Goal: Transaction & Acquisition: Obtain resource

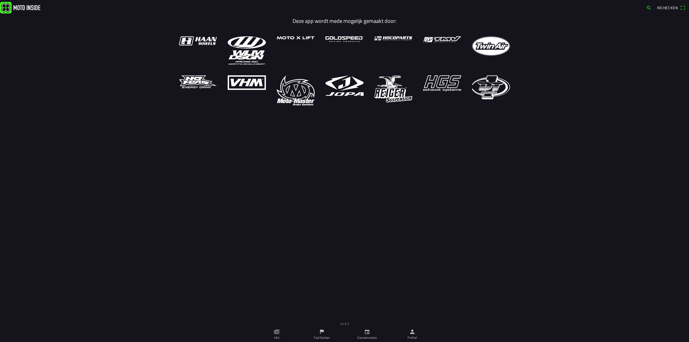
click at [368, 336] on ion-label "Evenementen" at bounding box center [367, 337] width 20 height 5
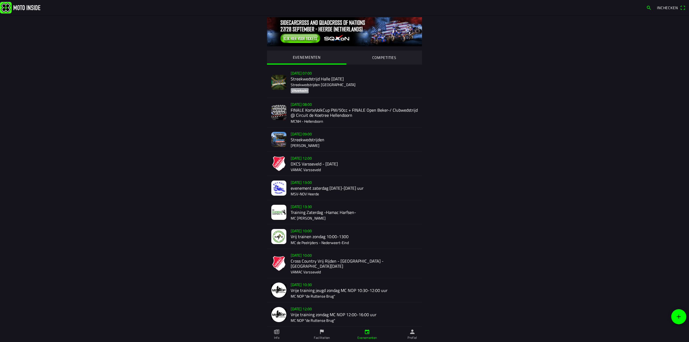
click at [328, 333] on link "Faciliteiten" at bounding box center [321, 334] width 45 height 15
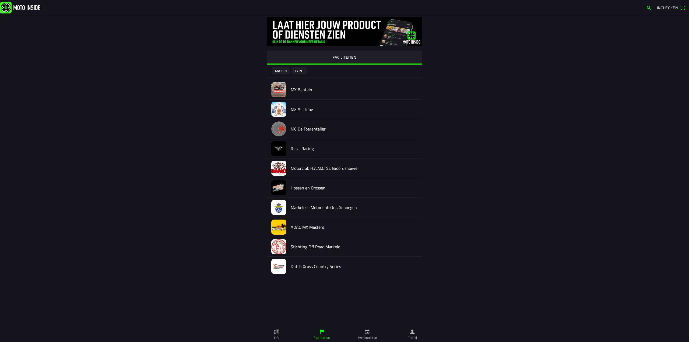
click at [414, 332] on icon "person" at bounding box center [412, 332] width 6 height 6
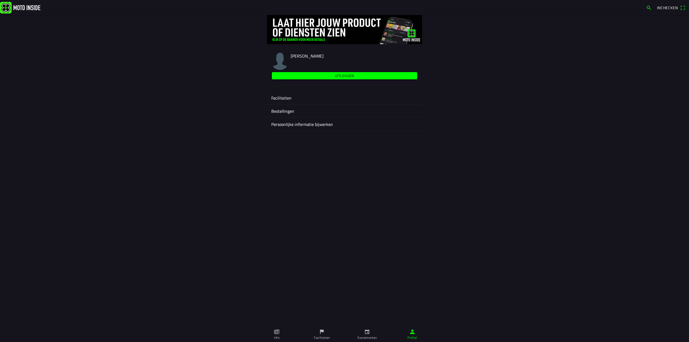
click at [288, 96] on ion-label "Faciliteiten" at bounding box center [344, 98] width 146 height 6
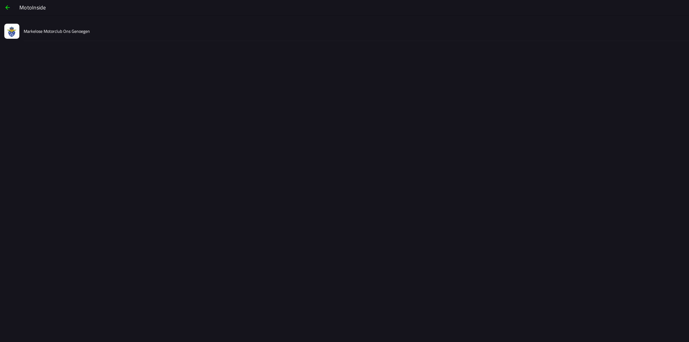
click at [81, 37] on div "Markelose Motorclub Ons Genoegen" at bounding box center [354, 31] width 661 height 19
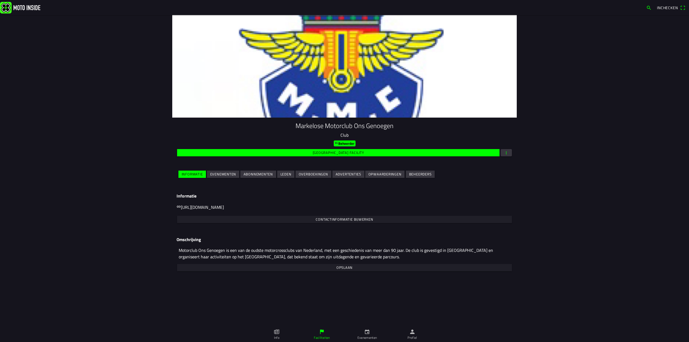
click at [236, 178] on ion-col "Evenementen" at bounding box center [222, 174] width 33 height 9
click at [236, 177] on button "Evenementen" at bounding box center [223, 174] width 32 height 7
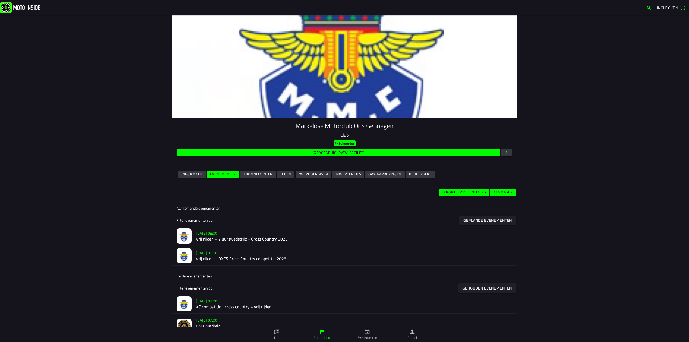
click at [228, 240] on h2 "Vrij rijden + 2 uurswedstrijd - Cross Country 2025" at bounding box center [354, 239] width 317 height 5
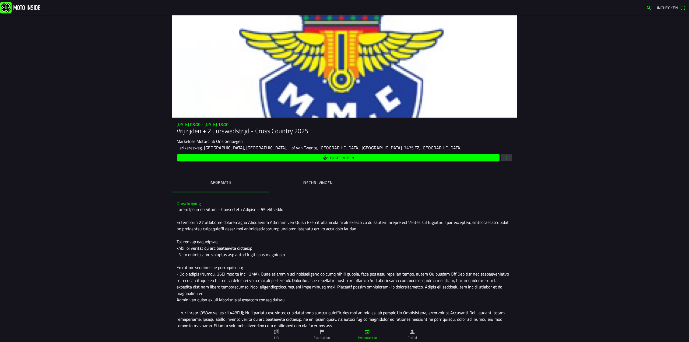
click at [503, 162] on div "Ticket kopen" at bounding box center [345, 157] width 336 height 9
click at [505, 160] on span "button" at bounding box center [506, 157] width 5 height 7
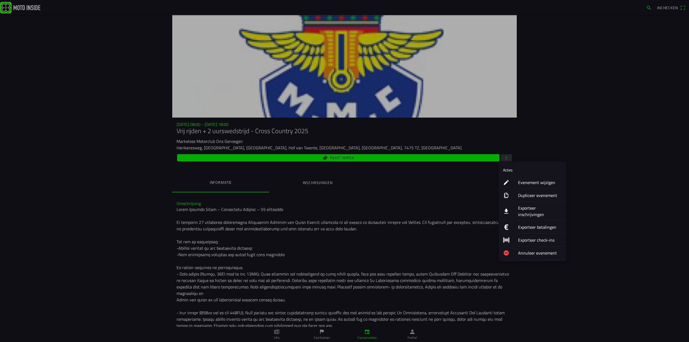
click at [533, 210] on ion-label "Exporteer inschrijvingen" at bounding box center [540, 211] width 44 height 13
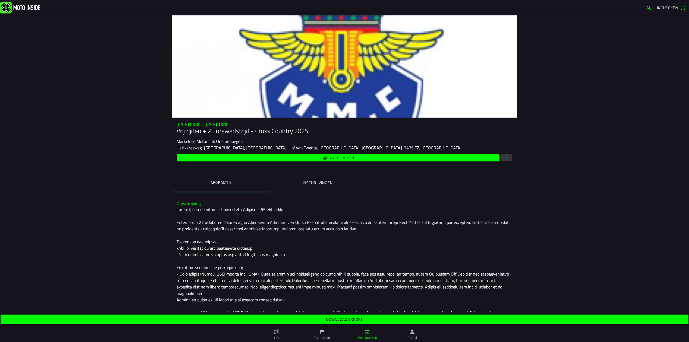
click at [0, 0] on slot "Download export" at bounding box center [0, 0] width 0 height 0
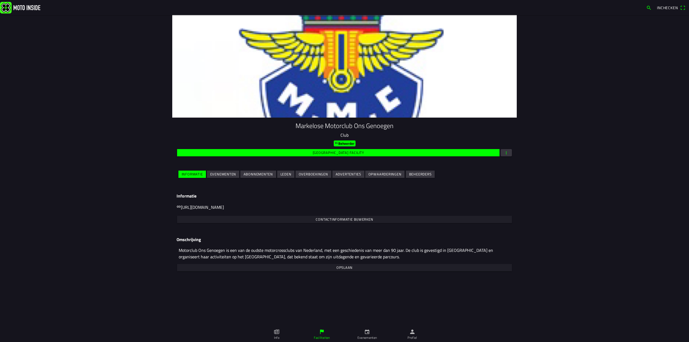
click at [224, 178] on ion-col "Evenementen" at bounding box center [222, 174] width 33 height 9
click at [0, 0] on slot "Evenementen" at bounding box center [0, 0] width 0 height 0
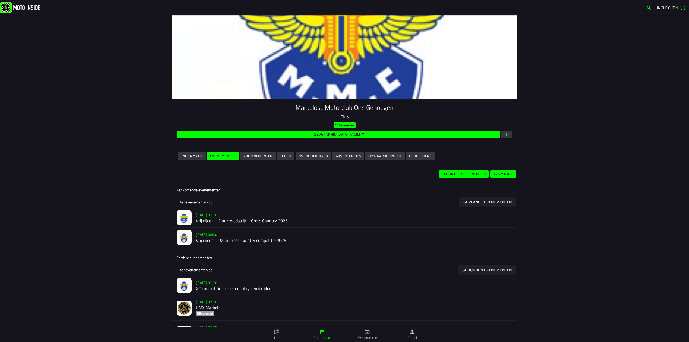
scroll to position [27, 0]
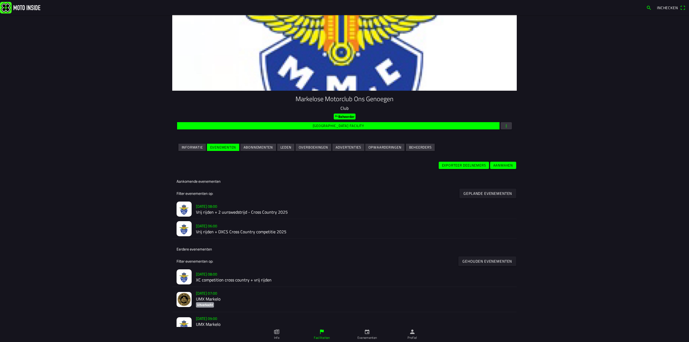
click at [212, 232] on h2 "Vrij rijden + DXCS Cross Country competitie 2025" at bounding box center [354, 231] width 317 height 5
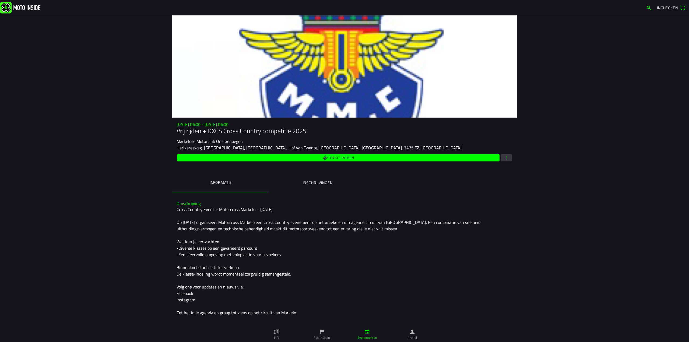
click at [508, 159] on button "button" at bounding box center [506, 157] width 11 height 7
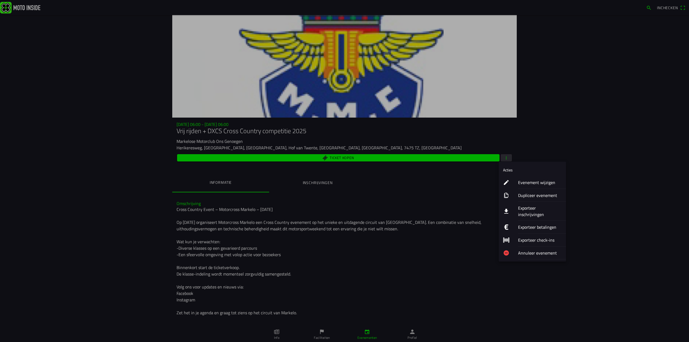
click at [521, 208] on ion-label "Exporteer inschrijvingen" at bounding box center [540, 211] width 44 height 13
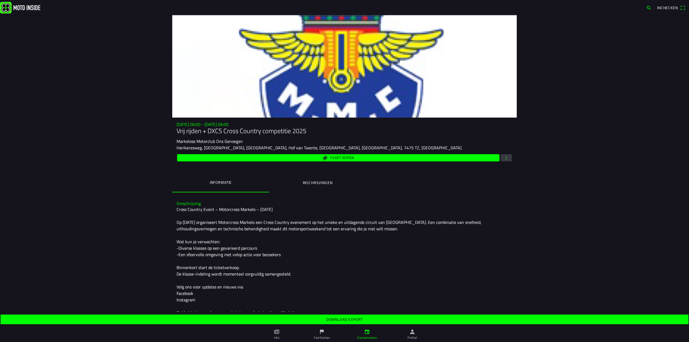
click at [349, 324] on span "Download export" at bounding box center [345, 320] width 680 height 10
